Goal: Information Seeking & Learning: Find specific page/section

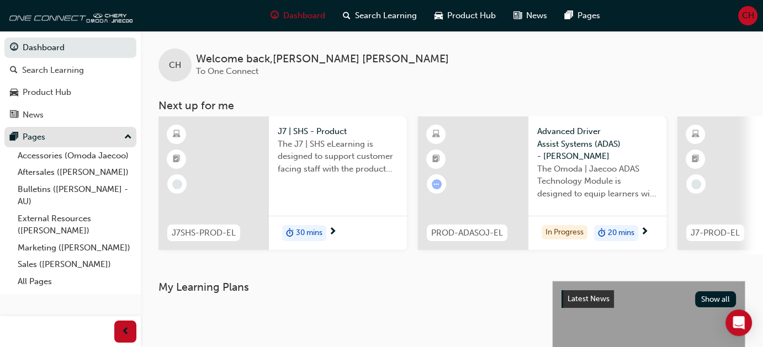
click at [54, 135] on div "Pages" at bounding box center [70, 137] width 121 height 14
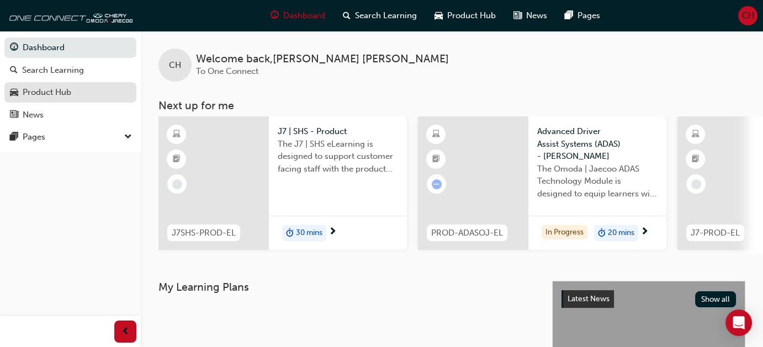
click at [54, 97] on div "Product Hub" at bounding box center [47, 92] width 49 height 13
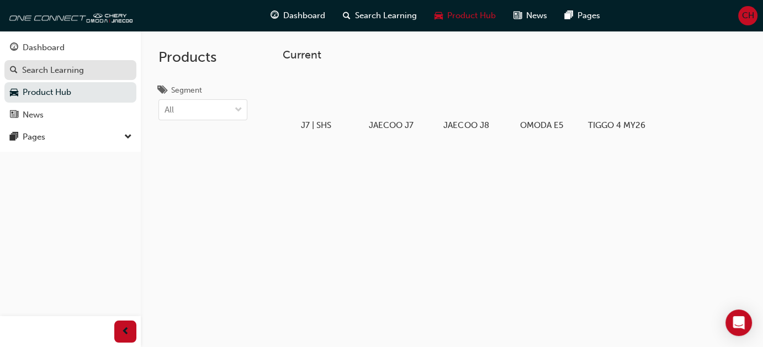
click at [70, 74] on div "Search Learning" at bounding box center [53, 70] width 62 height 13
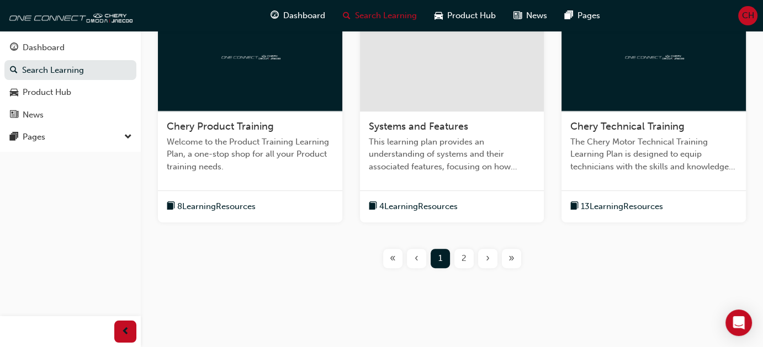
scroll to position [497, 0]
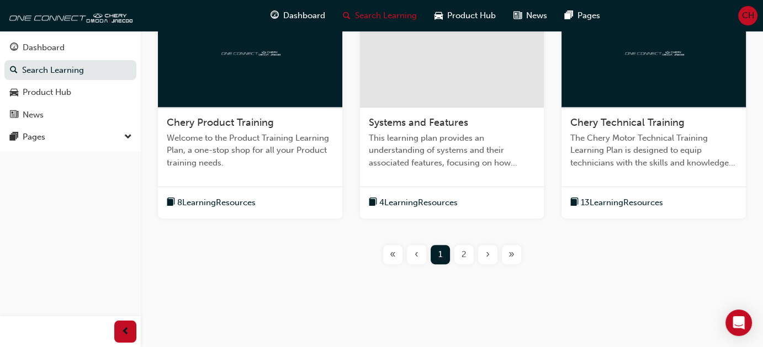
click at [462, 260] on span "2" at bounding box center [463, 254] width 5 height 13
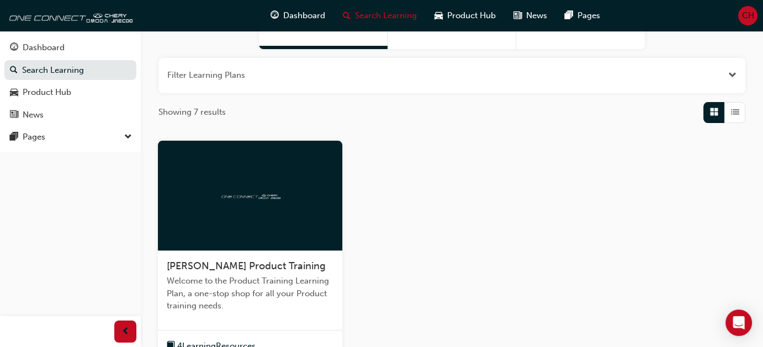
scroll to position [43, 0]
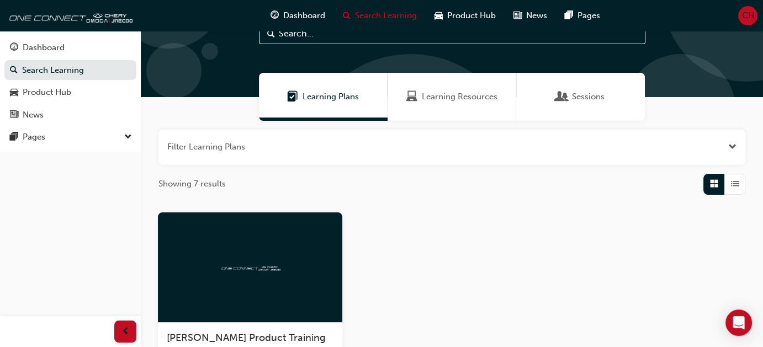
click at [458, 92] on span "Learning Resources" at bounding box center [460, 96] width 76 height 13
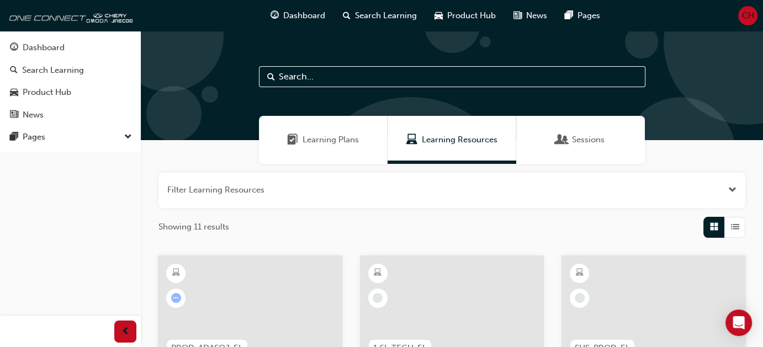
click at [579, 145] on span "Sessions" at bounding box center [588, 140] width 33 height 13
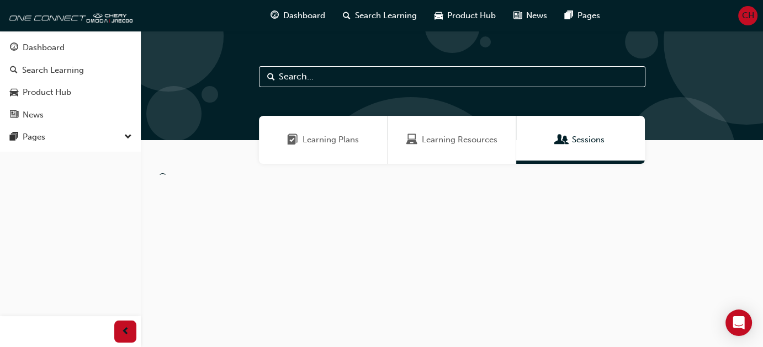
click at [450, 142] on span "Learning Resources" at bounding box center [460, 140] width 76 height 13
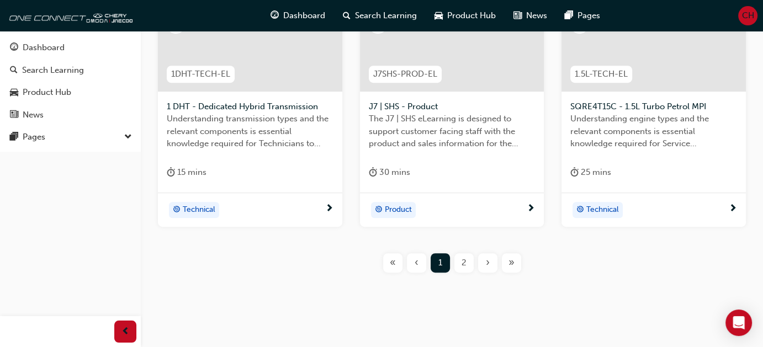
scroll to position [552, 0]
click at [463, 267] on div "2" at bounding box center [463, 261] width 19 height 19
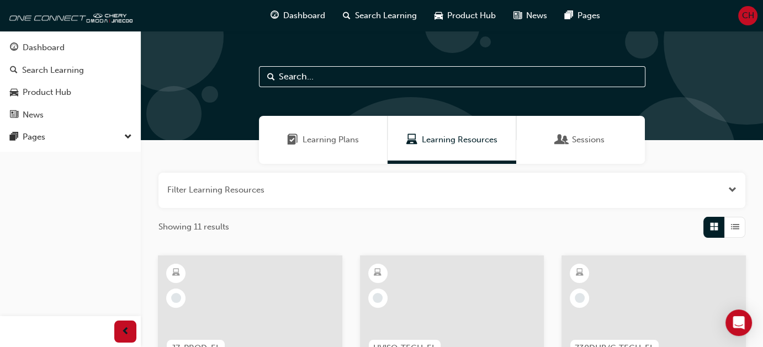
click at [638, 132] on div "Sessions" at bounding box center [580, 140] width 129 height 48
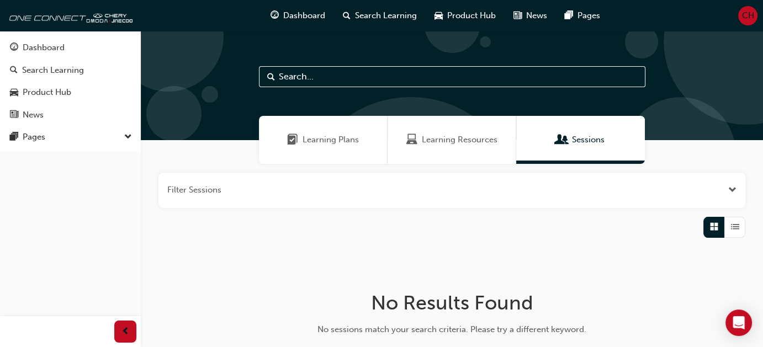
click at [315, 138] on span "Learning Plans" at bounding box center [330, 140] width 56 height 13
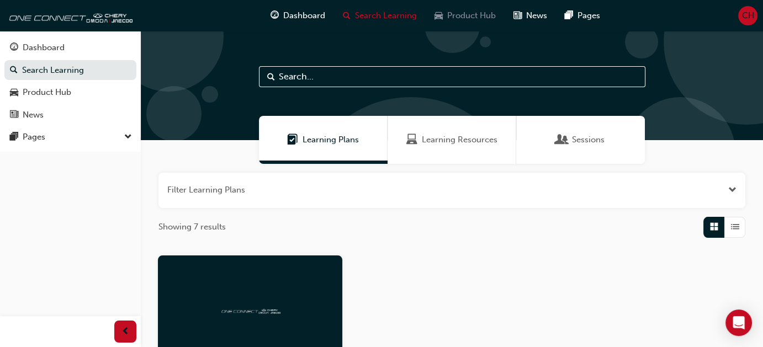
click at [473, 17] on span "Product Hub" at bounding box center [471, 15] width 49 height 13
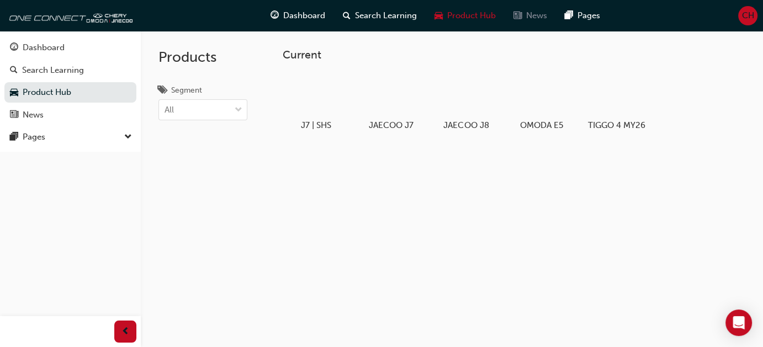
click at [541, 25] on div "News" at bounding box center [529, 15] width 51 height 23
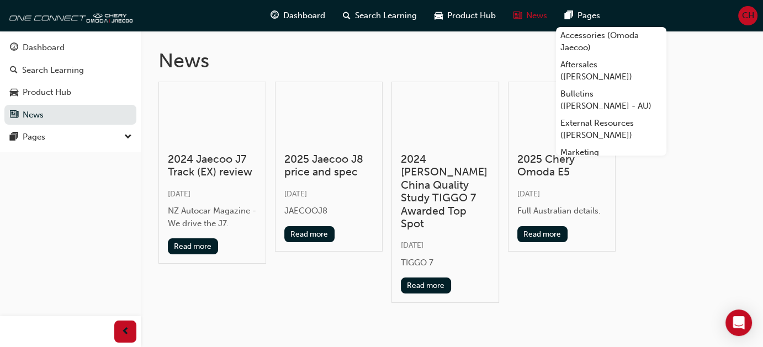
click at [579, 17] on span "Pages" at bounding box center [588, 15] width 23 height 13
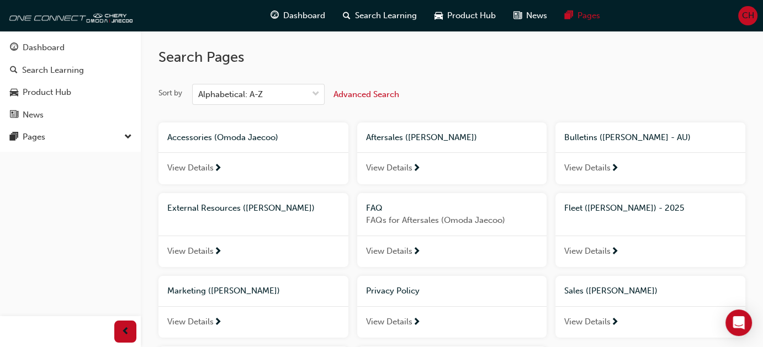
click at [394, 173] on span "View Details" at bounding box center [389, 168] width 46 height 13
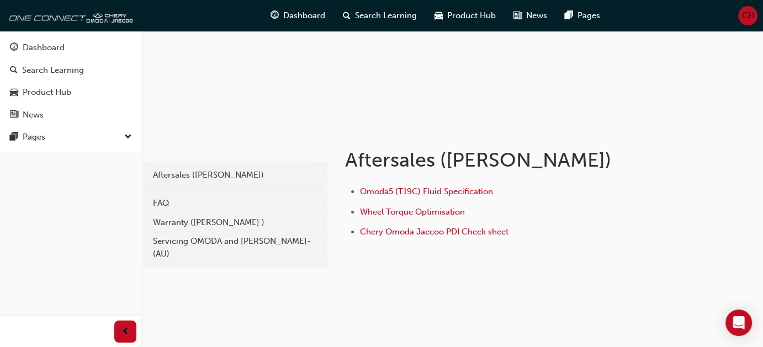
scroll to position [113, 0]
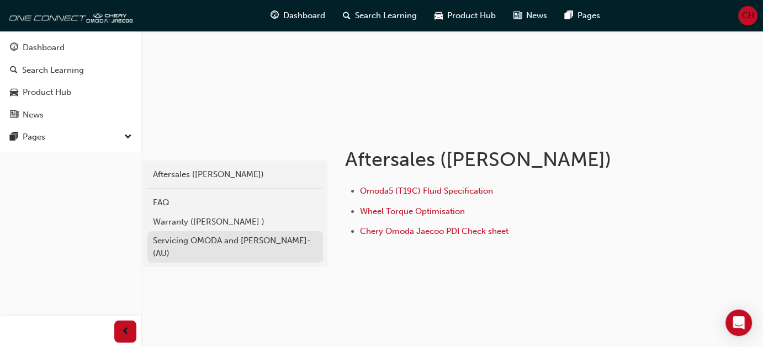
click at [200, 243] on div "Servicing OMODA and [PERSON_NAME]- (AU)" at bounding box center [235, 247] width 164 height 25
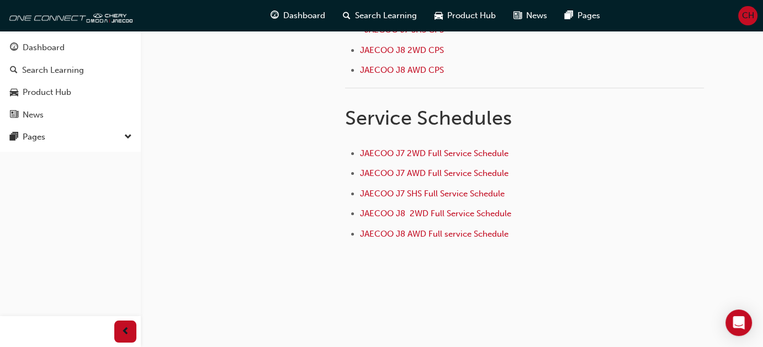
scroll to position [187, 0]
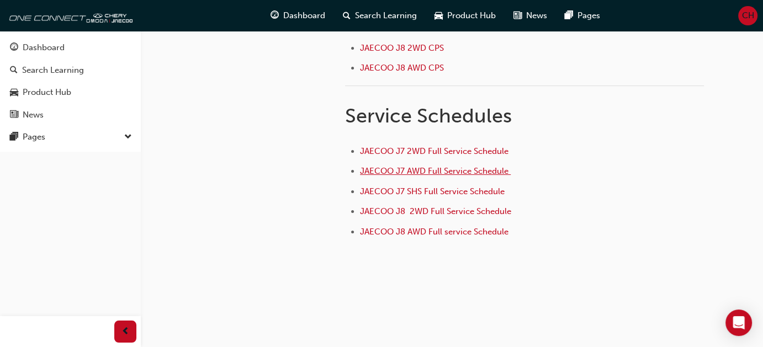
click at [451, 169] on span "JAECOO J7 AWD Full Service Schedule ﻿" at bounding box center [435, 171] width 151 height 10
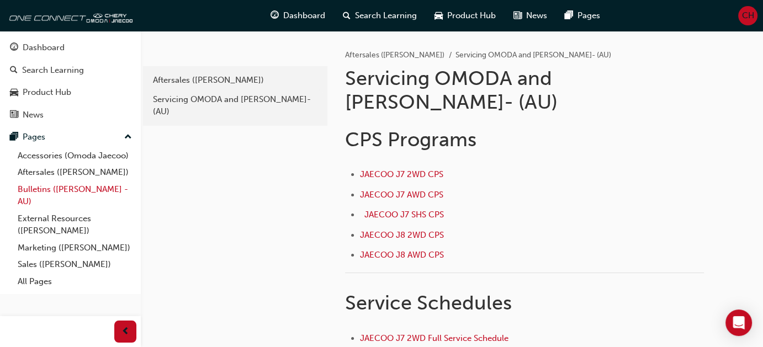
click at [97, 185] on link "Bulletins ([PERSON_NAME] - AU)" at bounding box center [74, 195] width 123 height 29
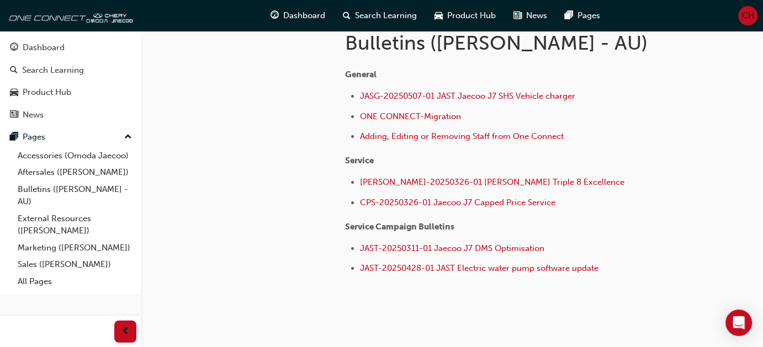
scroll to position [212, 0]
